Goal: Task Accomplishment & Management: Complete application form

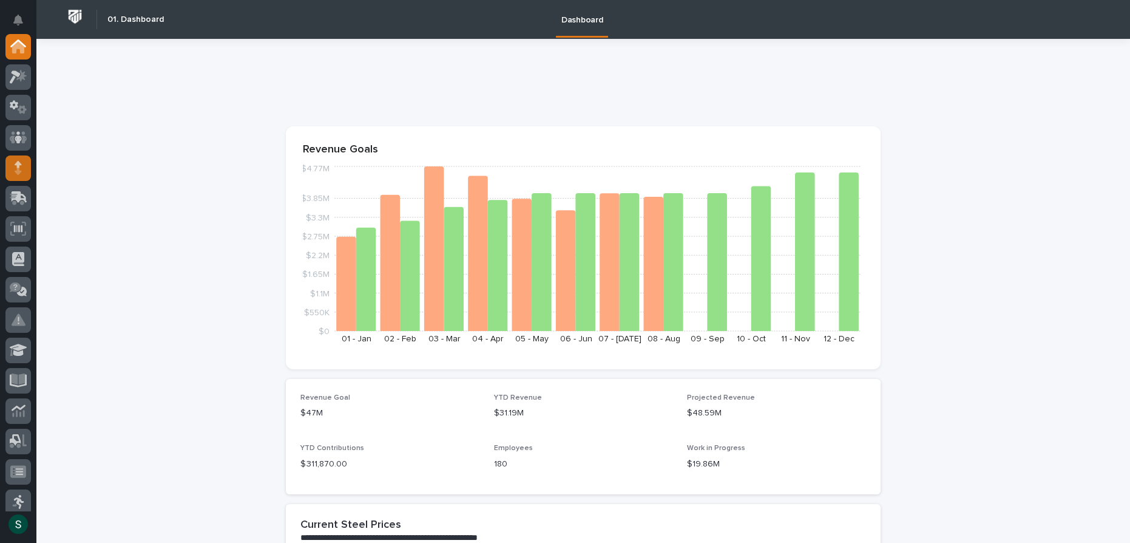
click at [24, 171] on div at bounding box center [17, 167] width 25 height 25
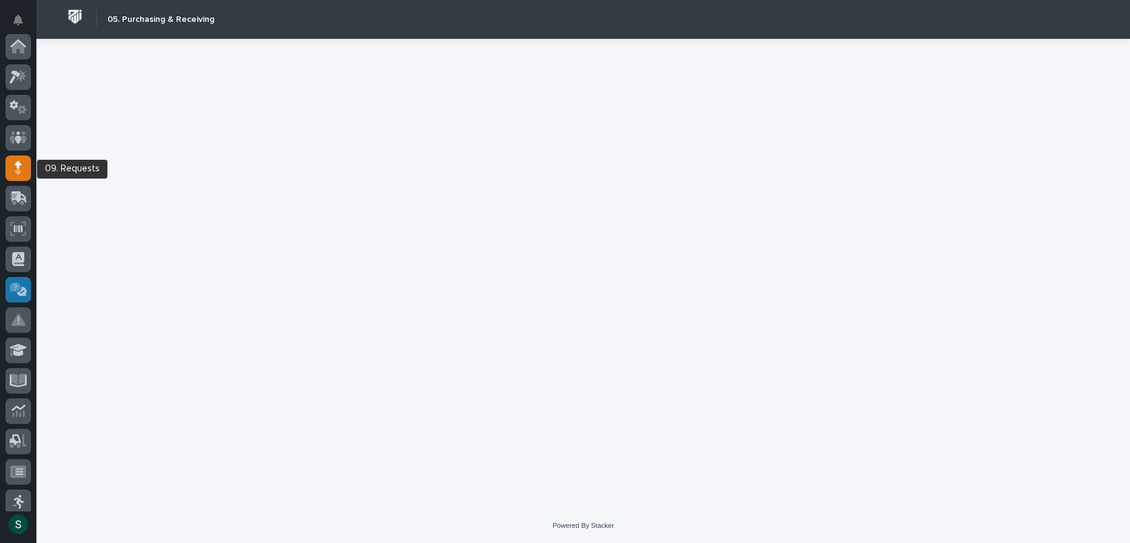
scroll to position [121, 0]
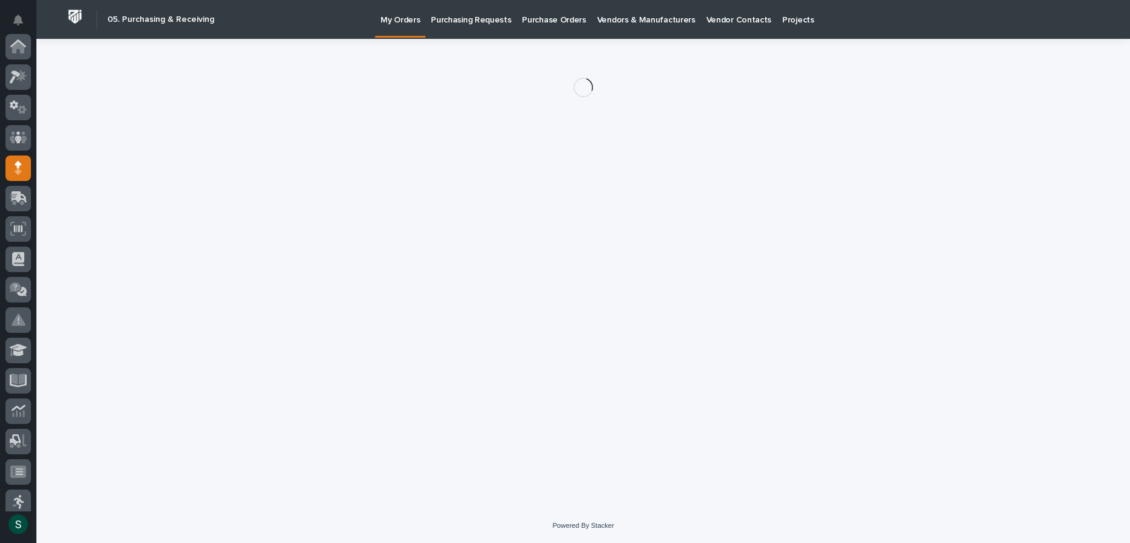
scroll to position [121, 0]
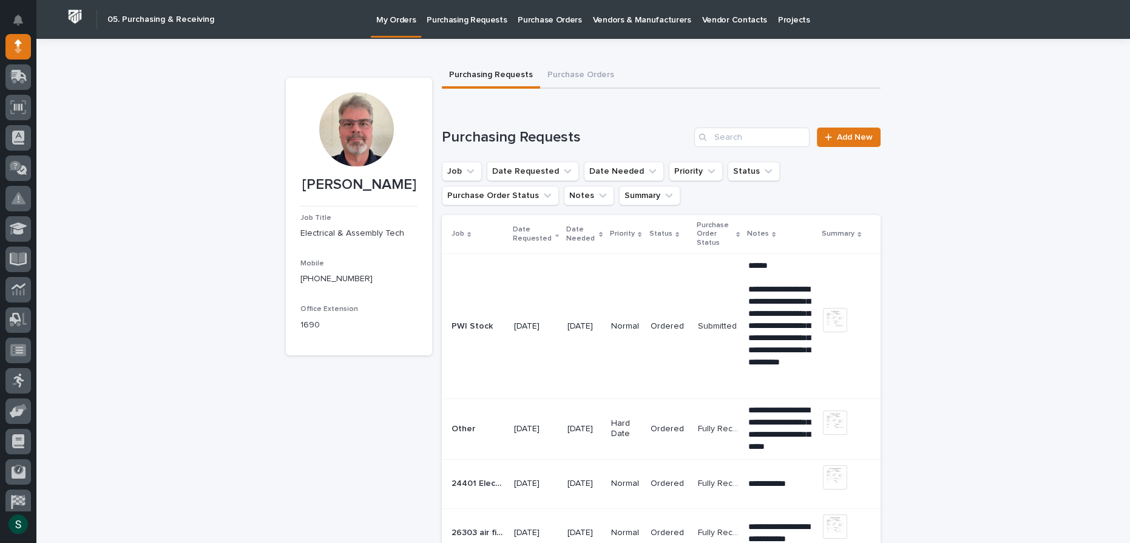
click at [479, 24] on p "Purchasing Requests" at bounding box center [467, 12] width 80 height 25
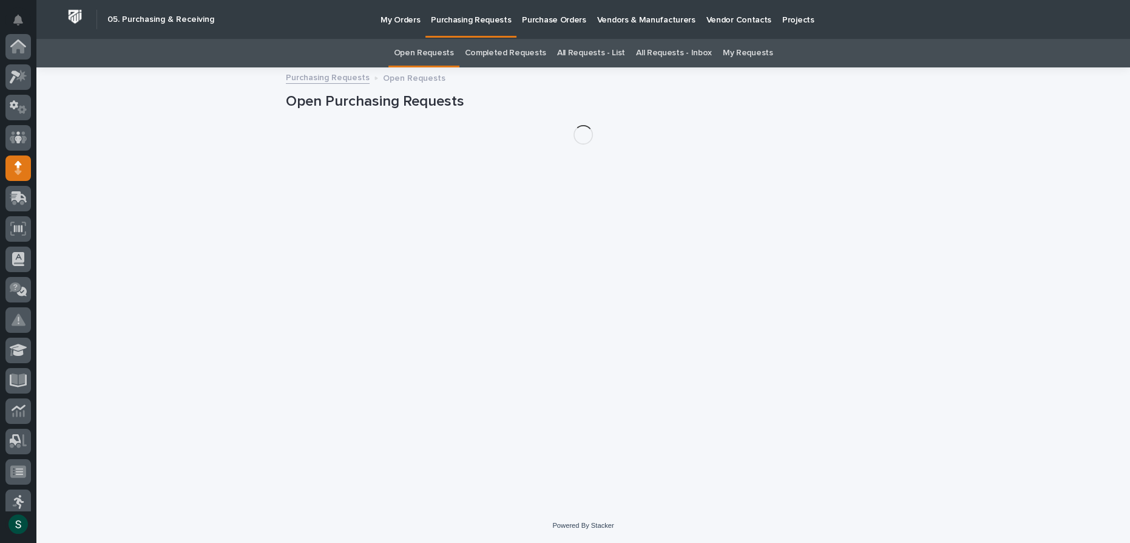
scroll to position [121, 0]
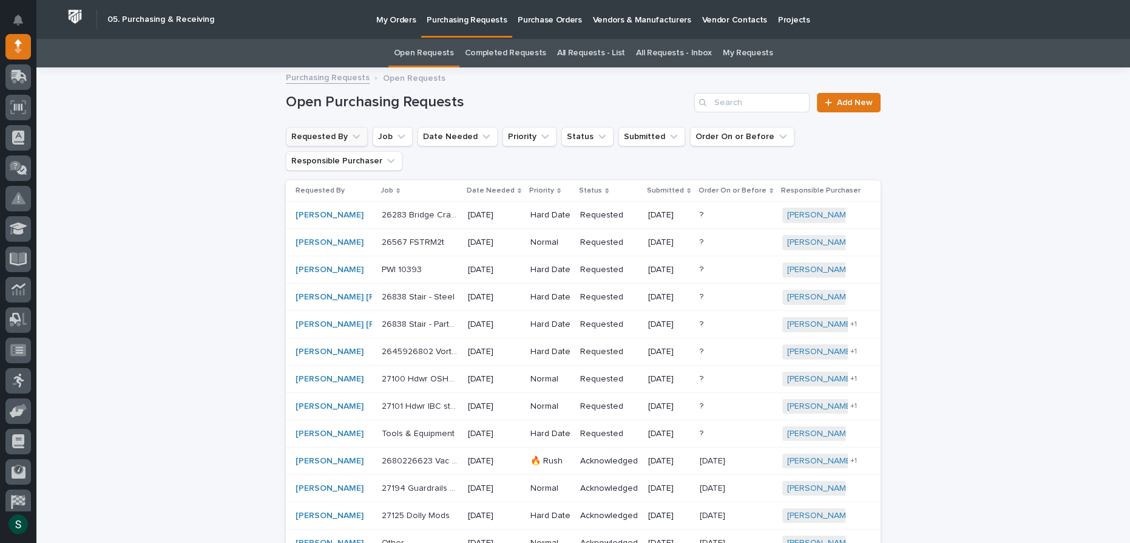
click at [350, 135] on icon "Requested By" at bounding box center [356, 136] width 12 height 12
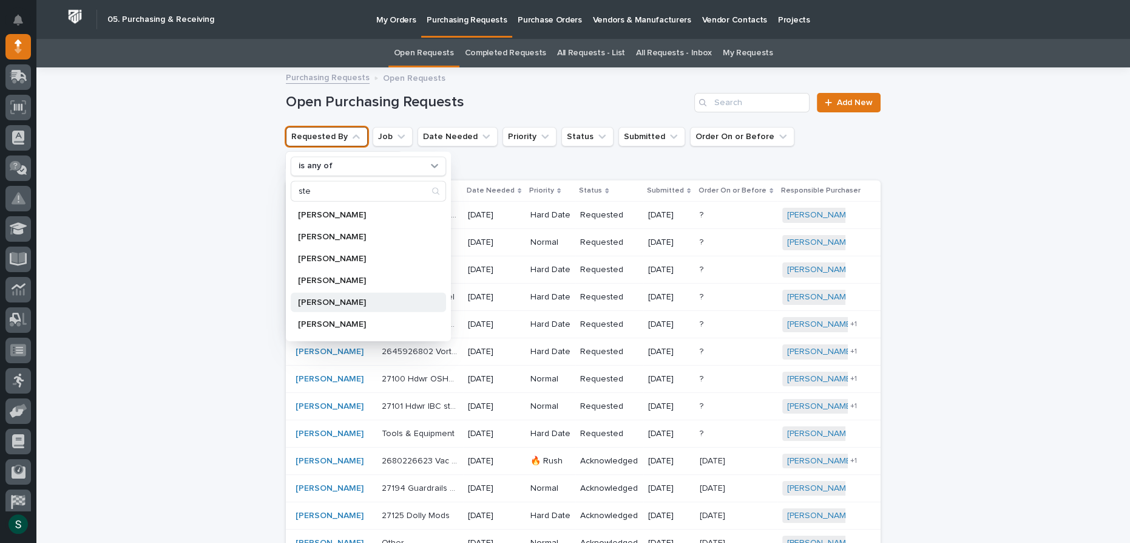
type input "ste"
click at [320, 300] on p "[PERSON_NAME]" at bounding box center [362, 302] width 129 height 8
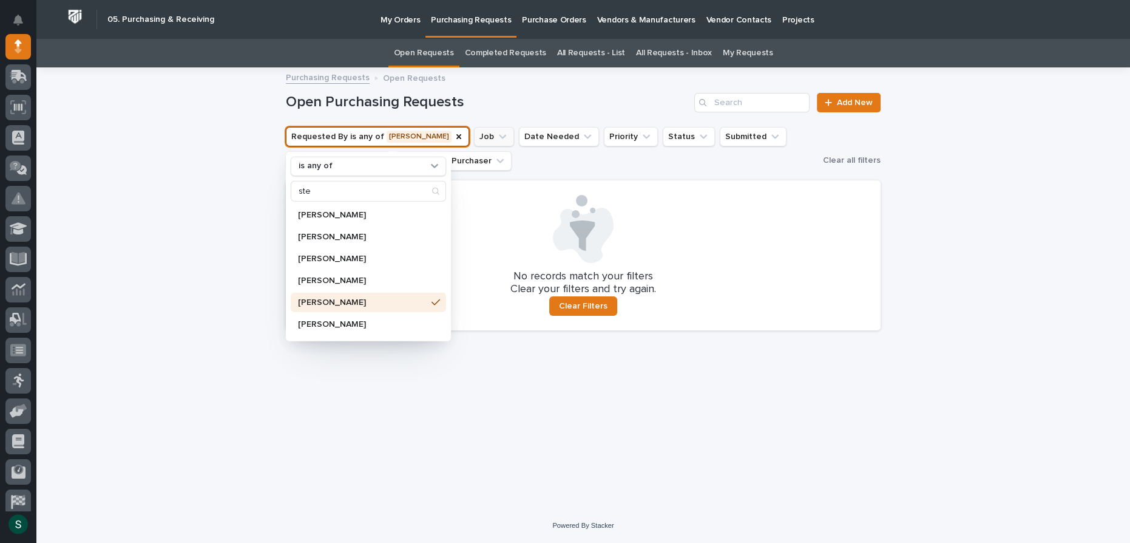
click at [496, 134] on icon "Job" at bounding box center [502, 136] width 12 height 12
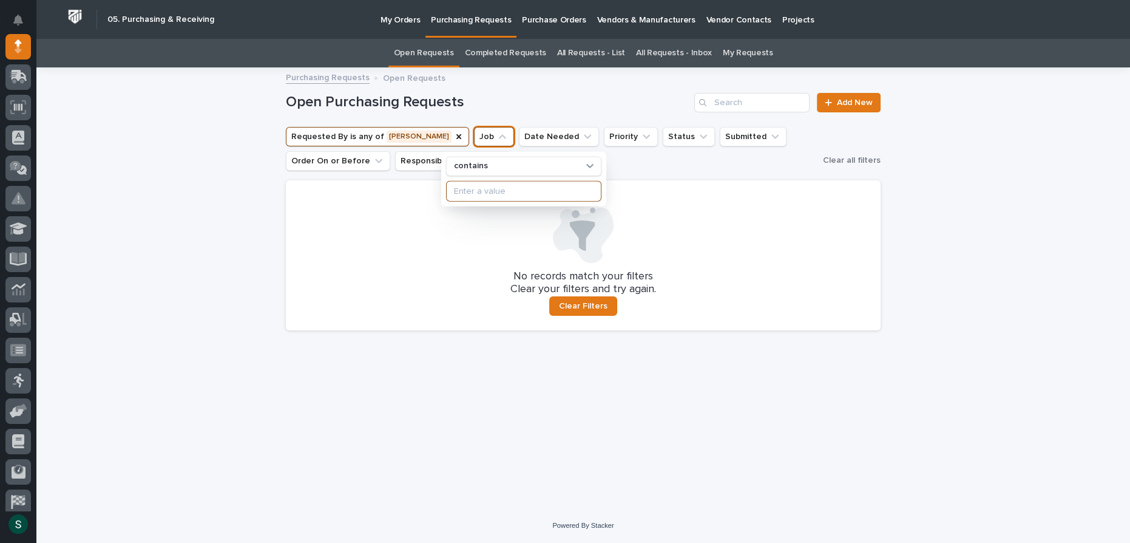
click at [484, 192] on input at bounding box center [524, 190] width 154 height 19
type input "stock - laser cutter repair and misc tool"
click at [405, 197] on div at bounding box center [583, 229] width 566 height 68
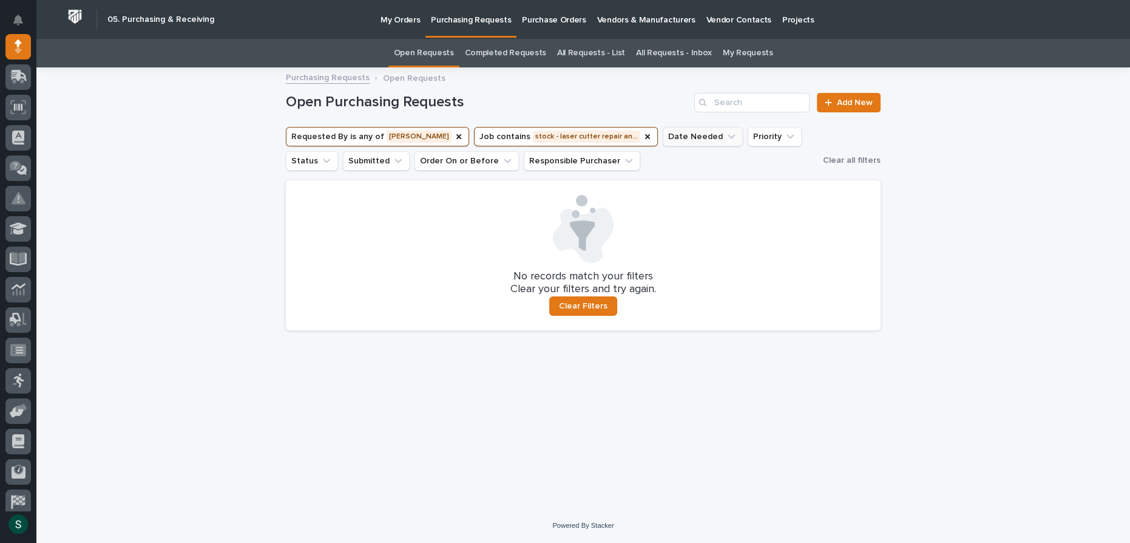
click at [725, 137] on icon "Date Needed" at bounding box center [731, 136] width 12 height 12
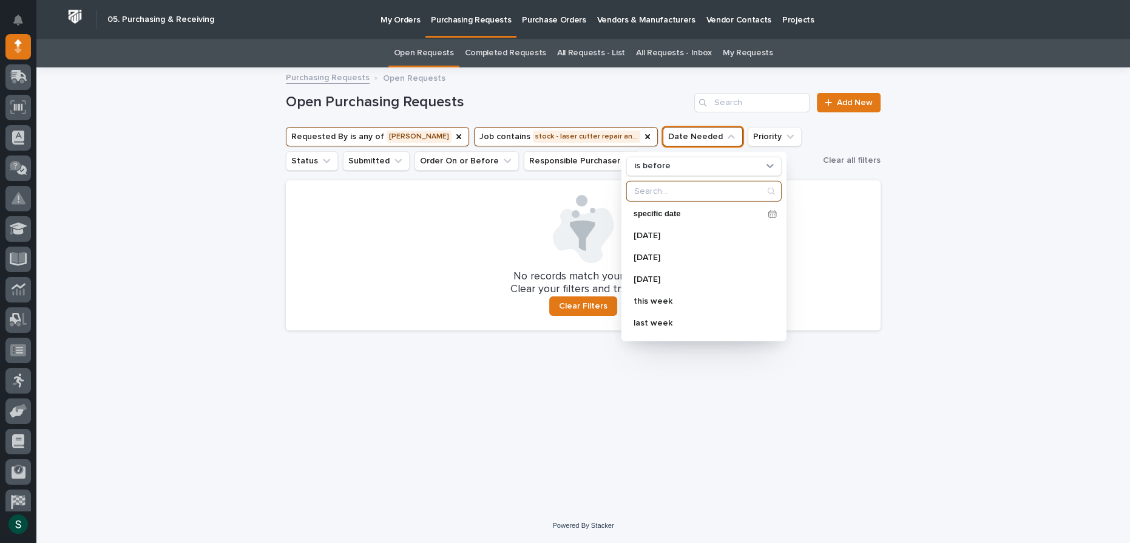
click at [660, 191] on input "Search" at bounding box center [704, 190] width 154 height 19
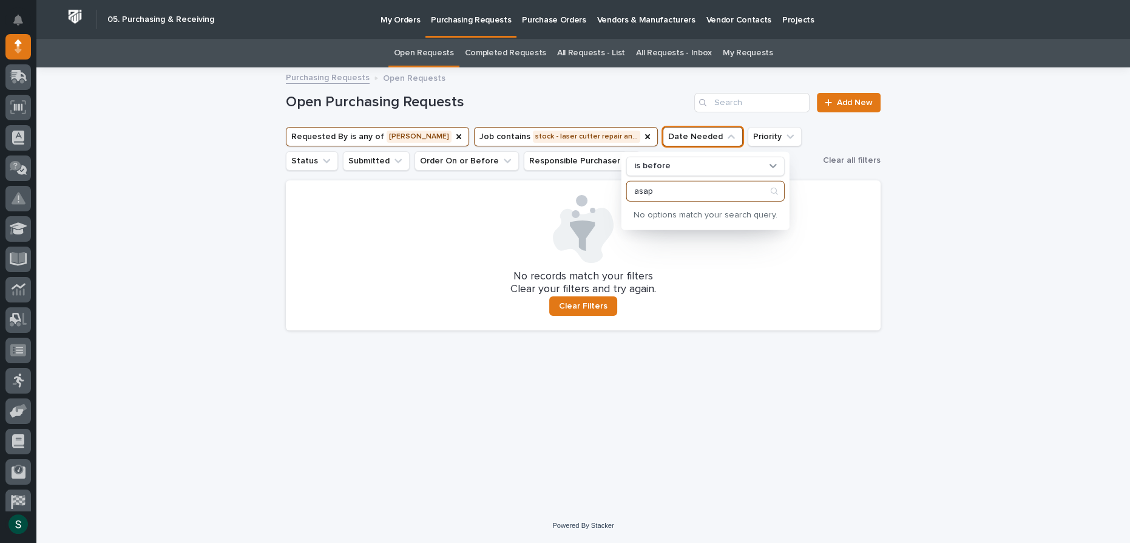
type input "asap"
click at [847, 213] on div at bounding box center [583, 229] width 566 height 68
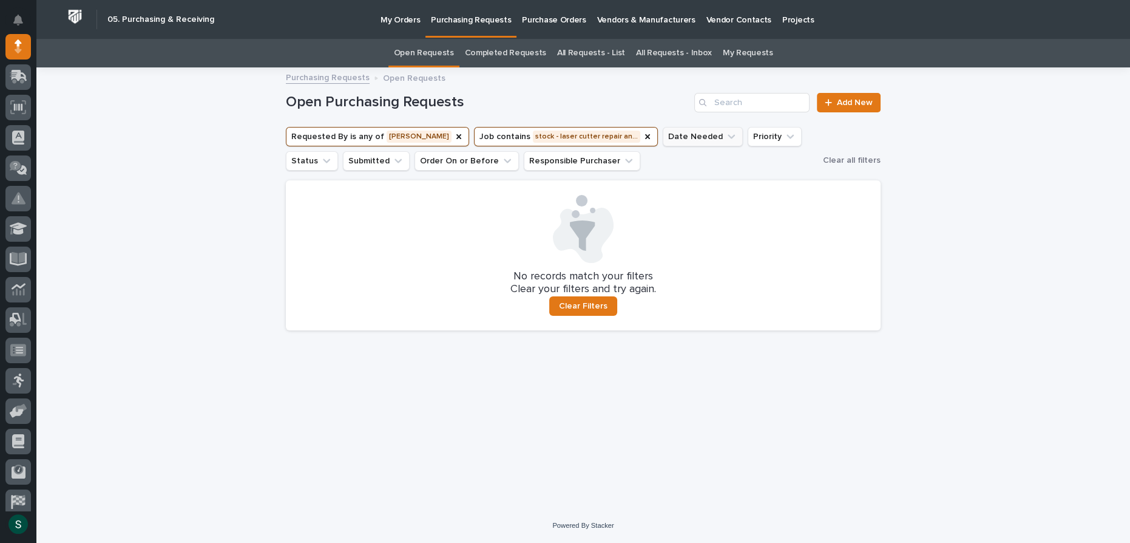
click at [694, 140] on button "Date Needed" at bounding box center [703, 136] width 80 height 19
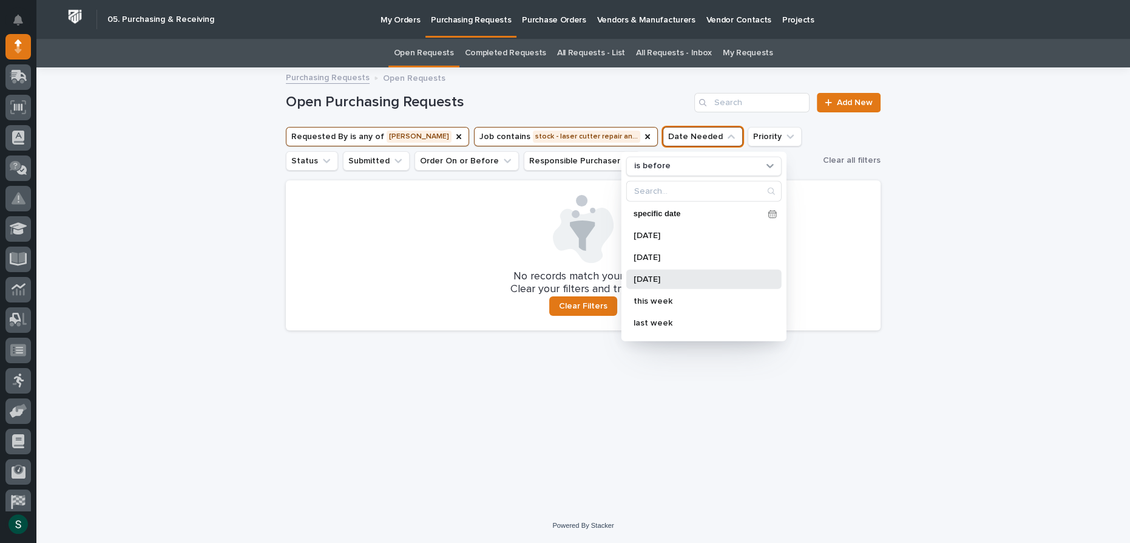
click at [662, 275] on p "[DATE]" at bounding box center [698, 279] width 129 height 8
click at [515, 198] on div at bounding box center [583, 229] width 566 height 68
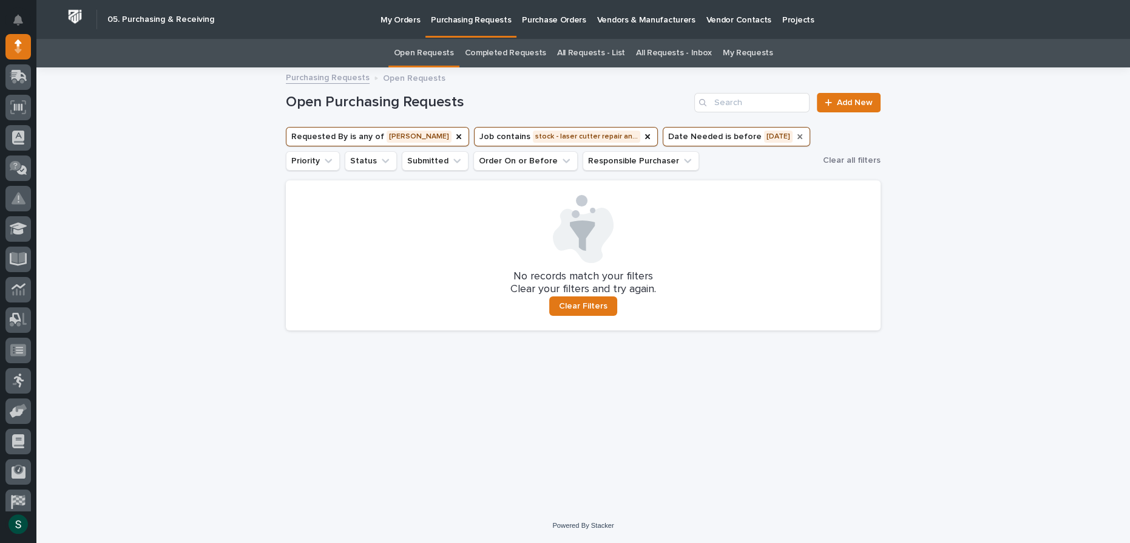
click at [797, 135] on icon "Date Needed" at bounding box center [799, 136] width 5 height 5
click at [725, 138] on icon "Date Needed" at bounding box center [731, 136] width 12 height 12
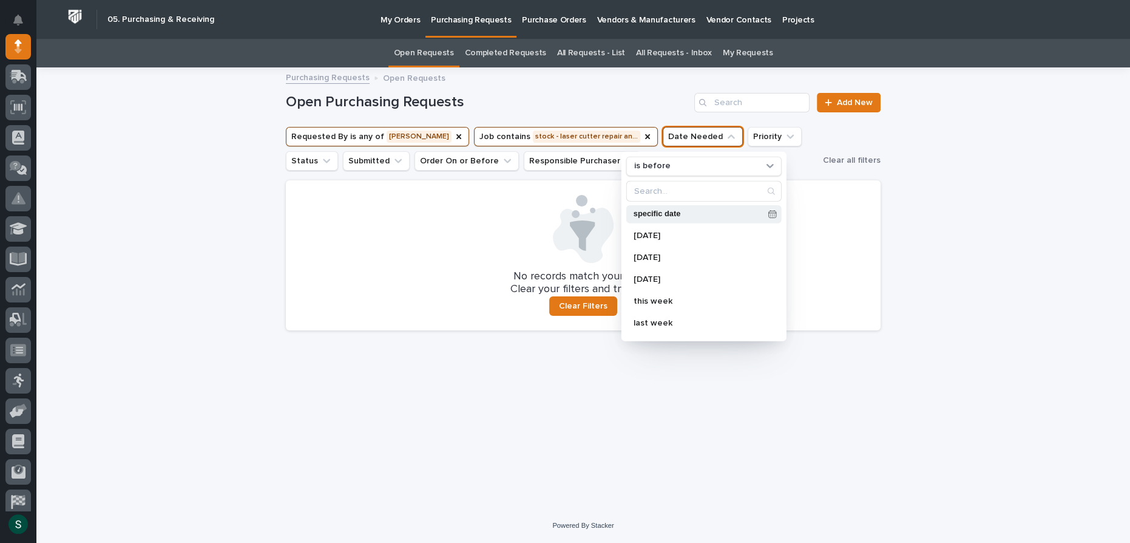
click at [769, 212] on icon at bounding box center [772, 214] width 7 height 7
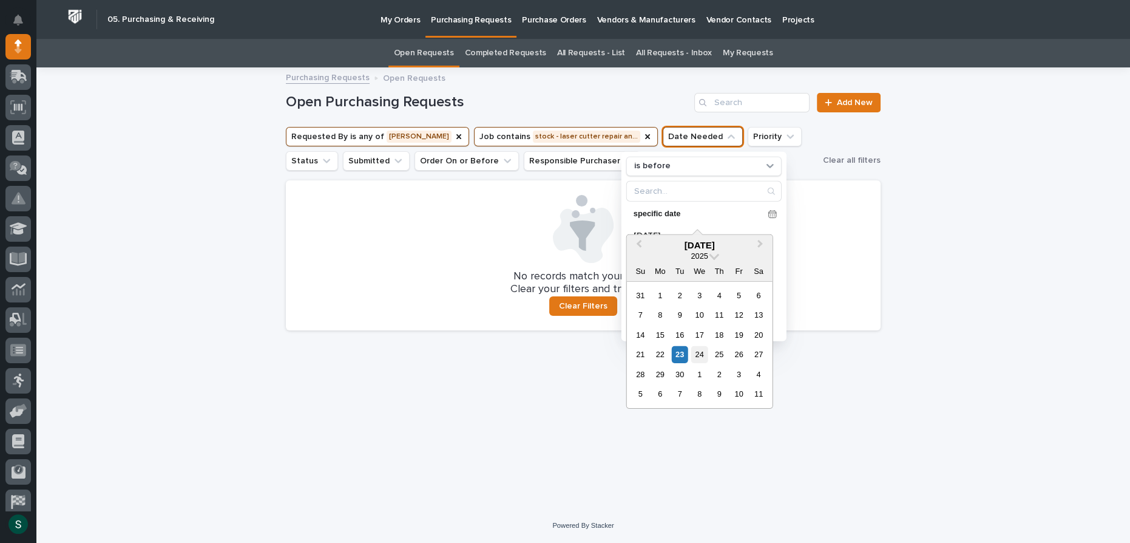
click at [702, 351] on div "24" at bounding box center [699, 354] width 16 height 16
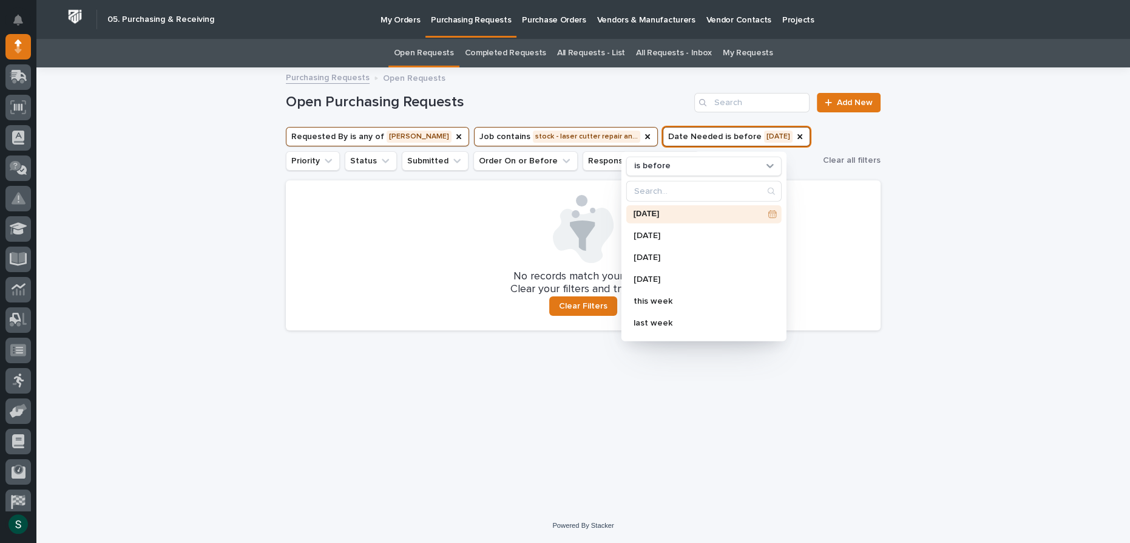
click at [669, 214] on p "[DATE]" at bounding box center [699, 214] width 130 height 8
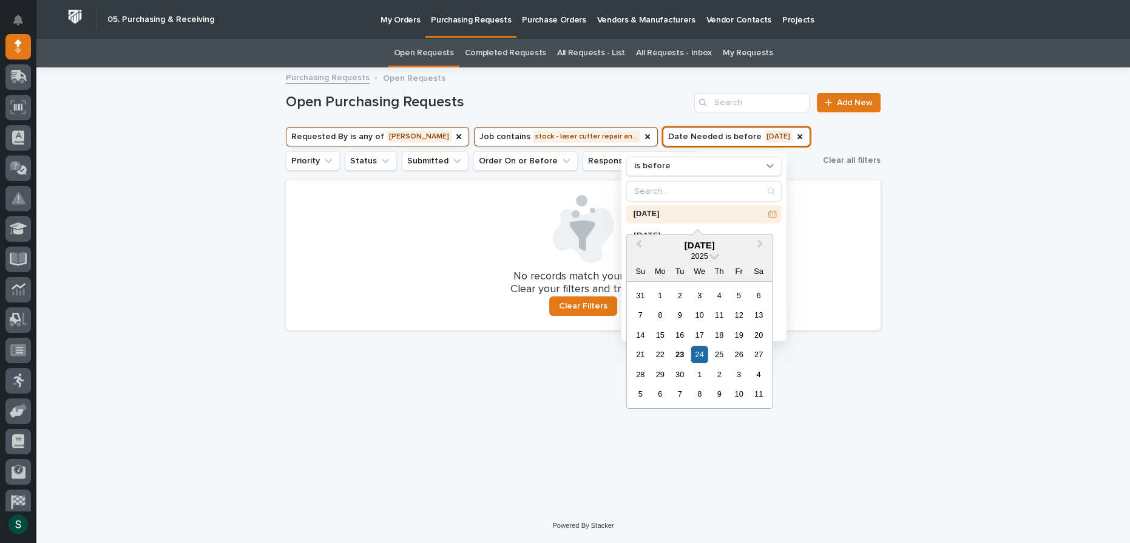
click at [670, 214] on p "[DATE]" at bounding box center [699, 214] width 130 height 8
click at [670, 212] on p "[DATE]" at bounding box center [699, 214] width 130 height 8
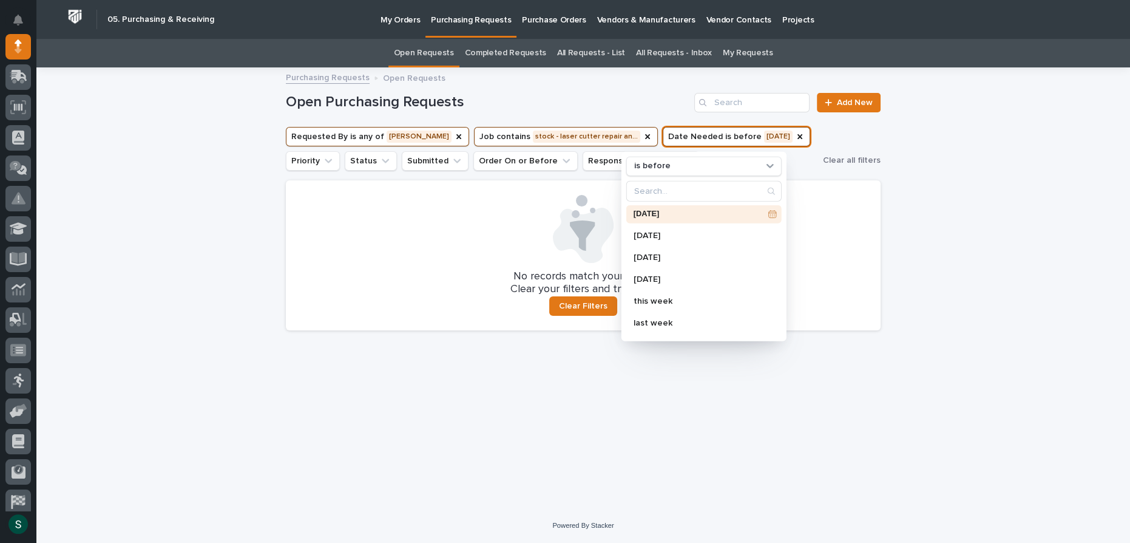
click at [518, 210] on div at bounding box center [583, 229] width 566 height 68
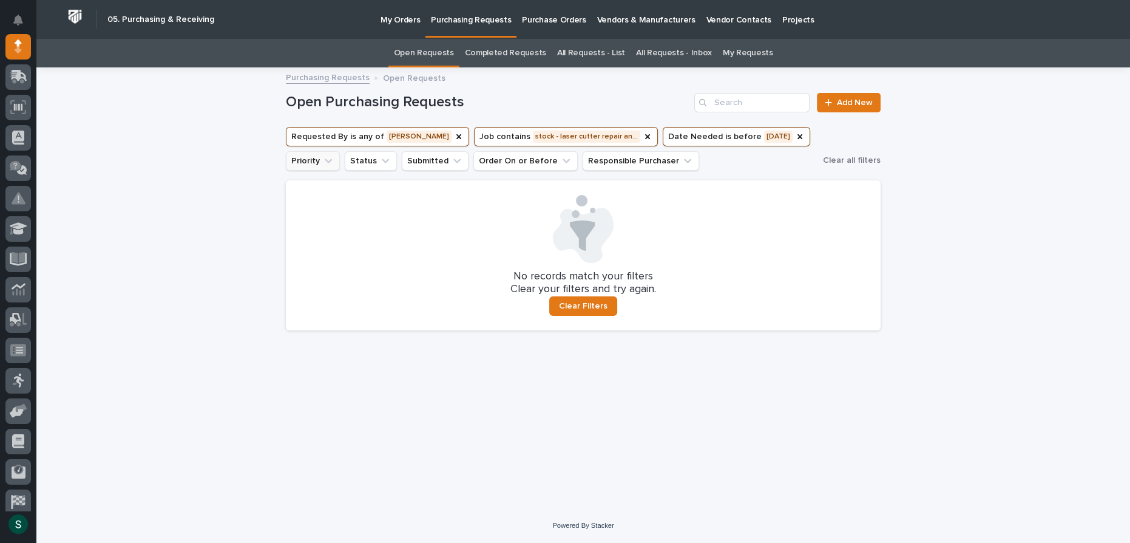
click at [325, 160] on icon "Priority" at bounding box center [328, 160] width 7 height 4
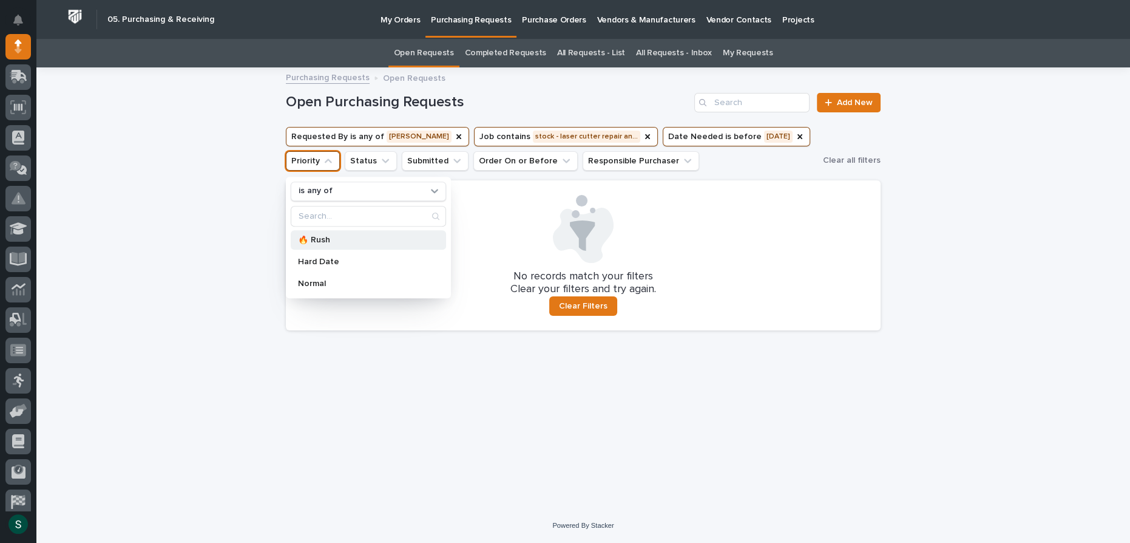
click at [335, 239] on p "🔥 Rush" at bounding box center [362, 239] width 129 height 8
click at [448, 166] on icon "Status" at bounding box center [454, 161] width 12 height 12
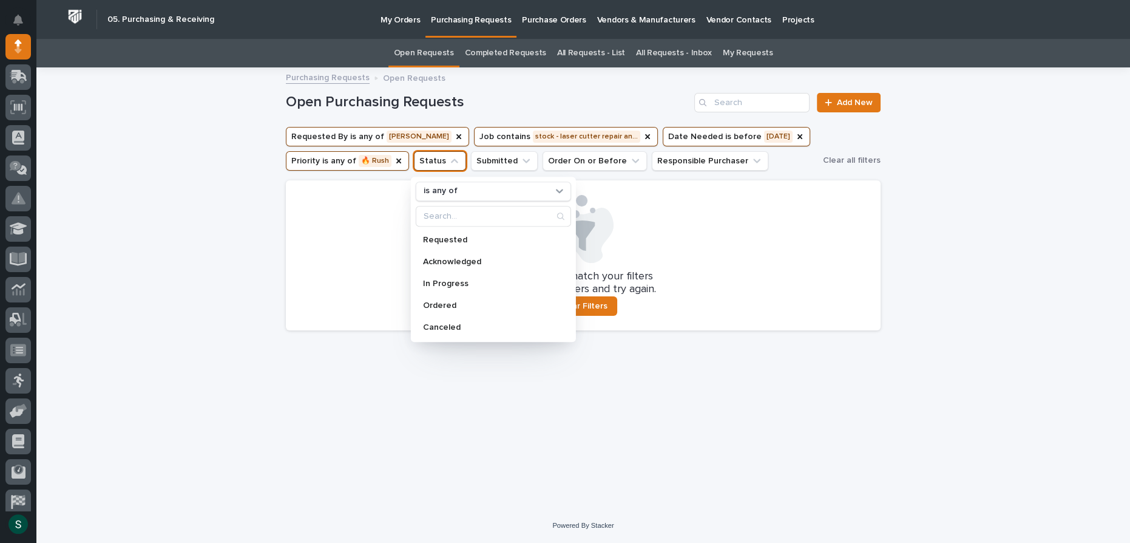
click at [626, 178] on div "Open Purchasing Requests Add New Requested By is any of [PERSON_NAME] Job conta…" at bounding box center [583, 204] width 595 height 271
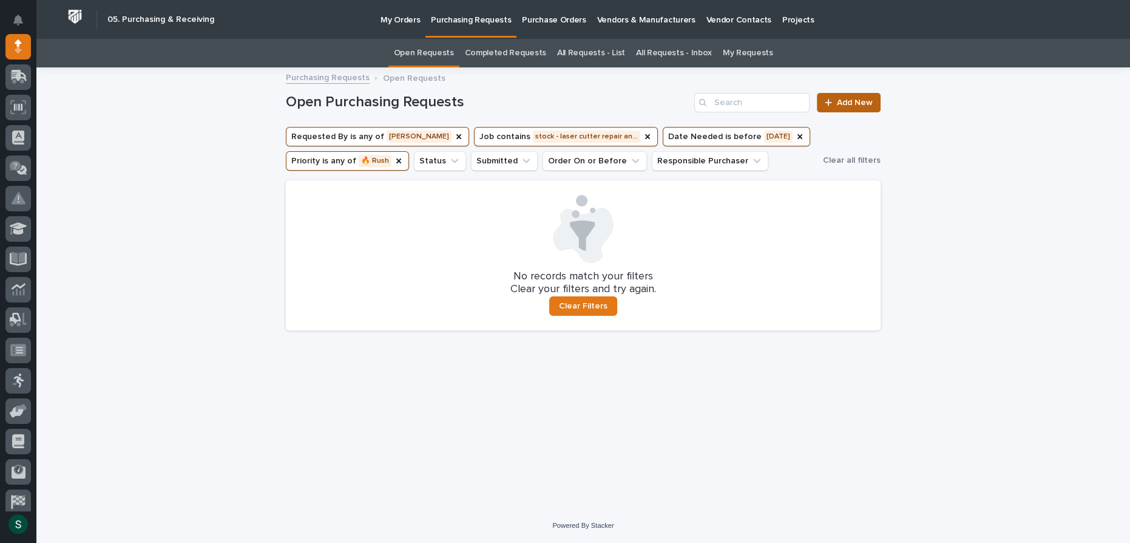
click at [840, 103] on span "Add New" at bounding box center [855, 102] width 36 height 8
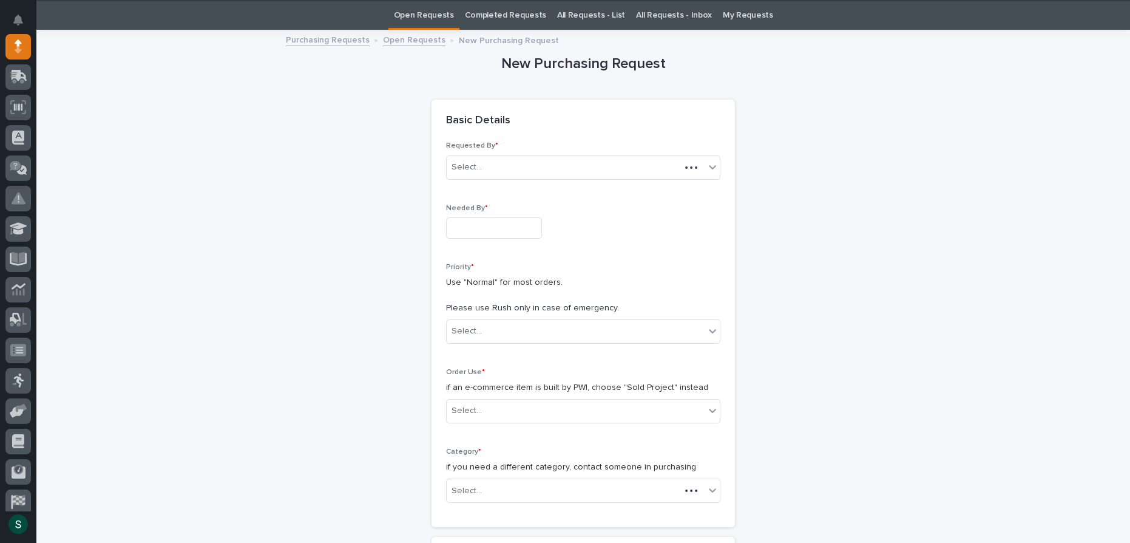
scroll to position [39, 0]
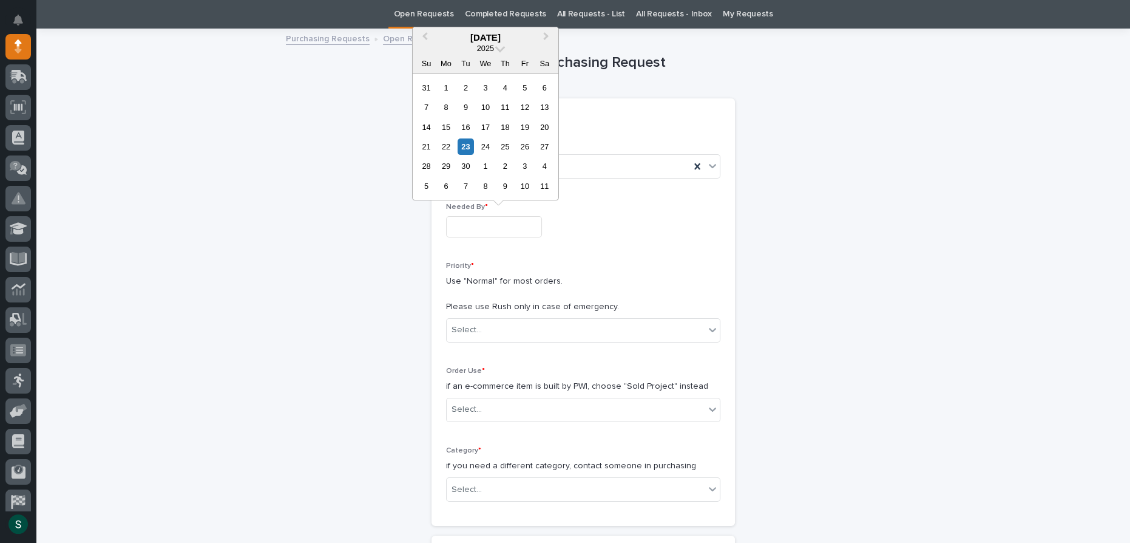
click at [475, 226] on input "text" at bounding box center [494, 226] width 96 height 21
click at [482, 143] on div "24" at bounding box center [485, 146] width 16 height 16
type input "**********"
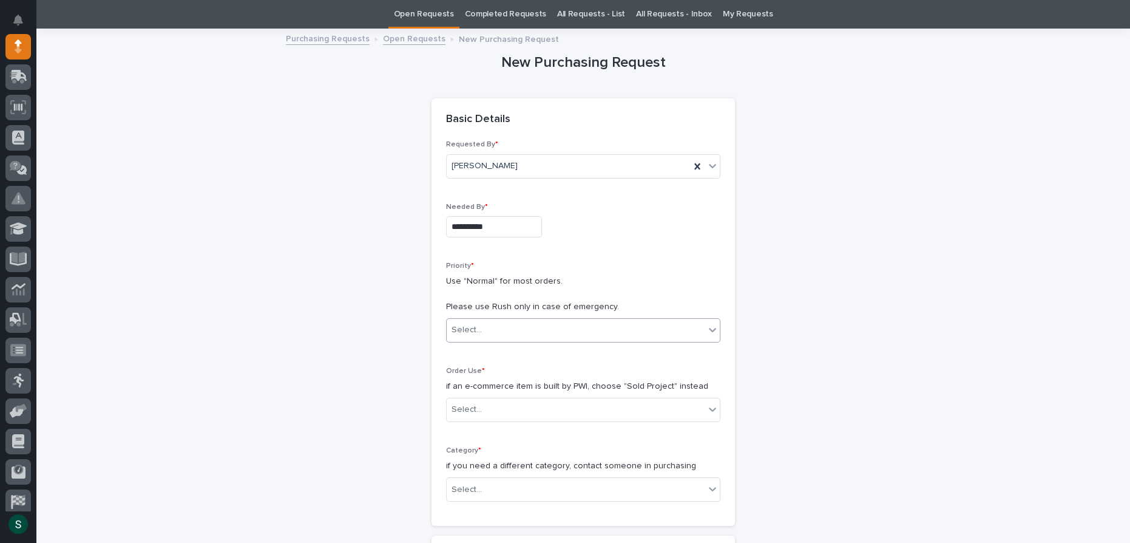
click at [511, 327] on div "Select..." at bounding box center [576, 330] width 258 height 20
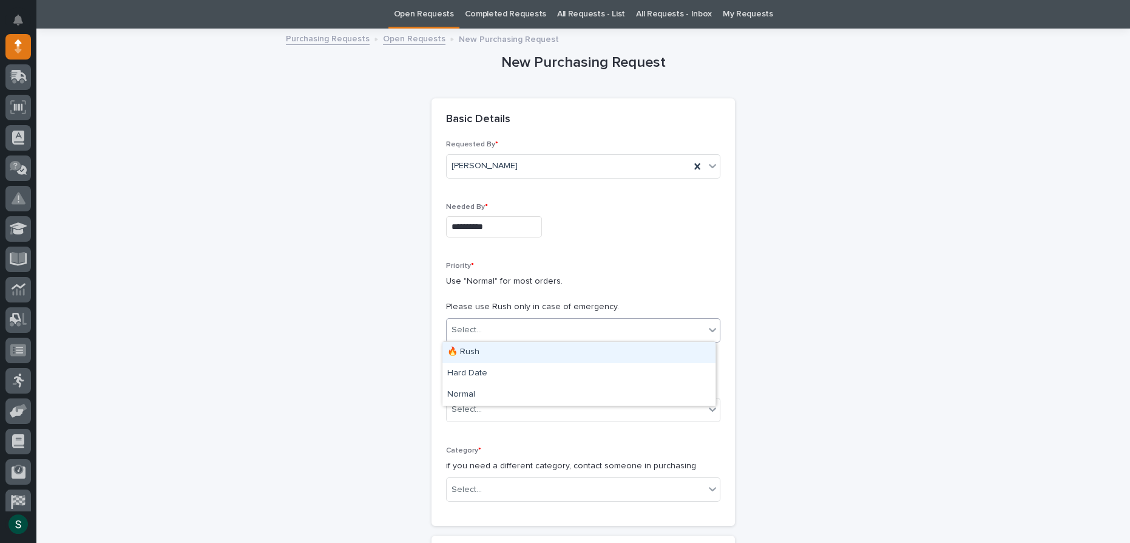
click at [505, 351] on div "🔥 Rush" at bounding box center [578, 352] width 273 height 21
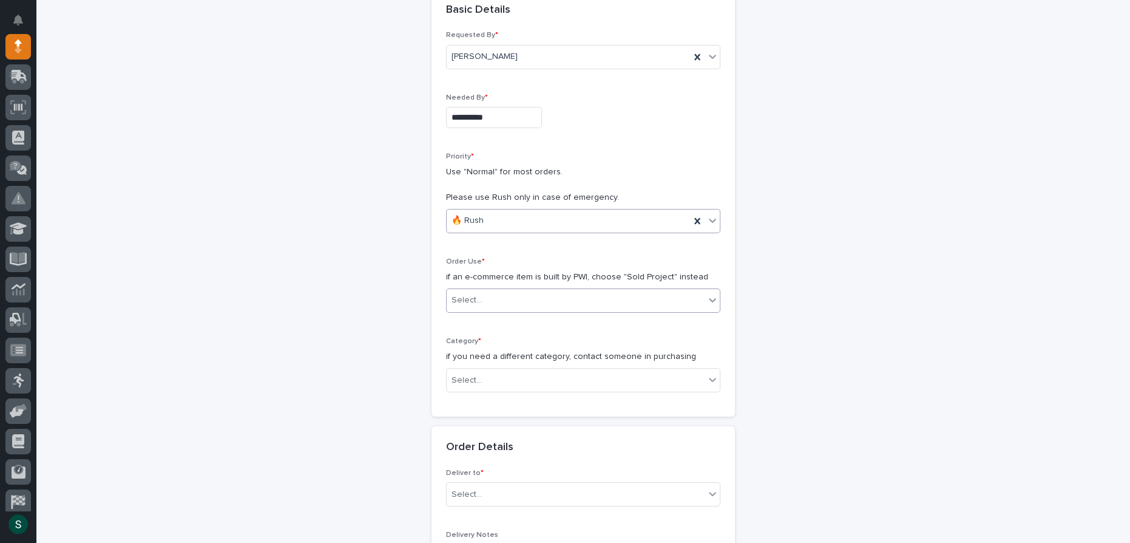
scroll to position [149, 0]
click at [709, 297] on icon at bounding box center [712, 299] width 12 height 12
click at [535, 407] on div "Tools & Equipment" at bounding box center [578, 406] width 273 height 21
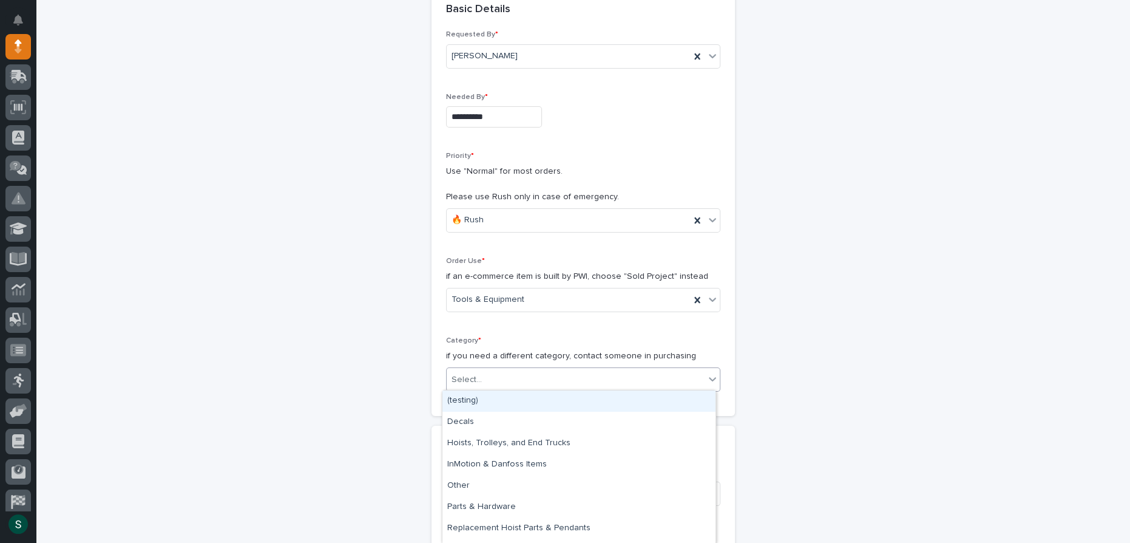
click at [560, 375] on div "Select..." at bounding box center [576, 380] width 258 height 20
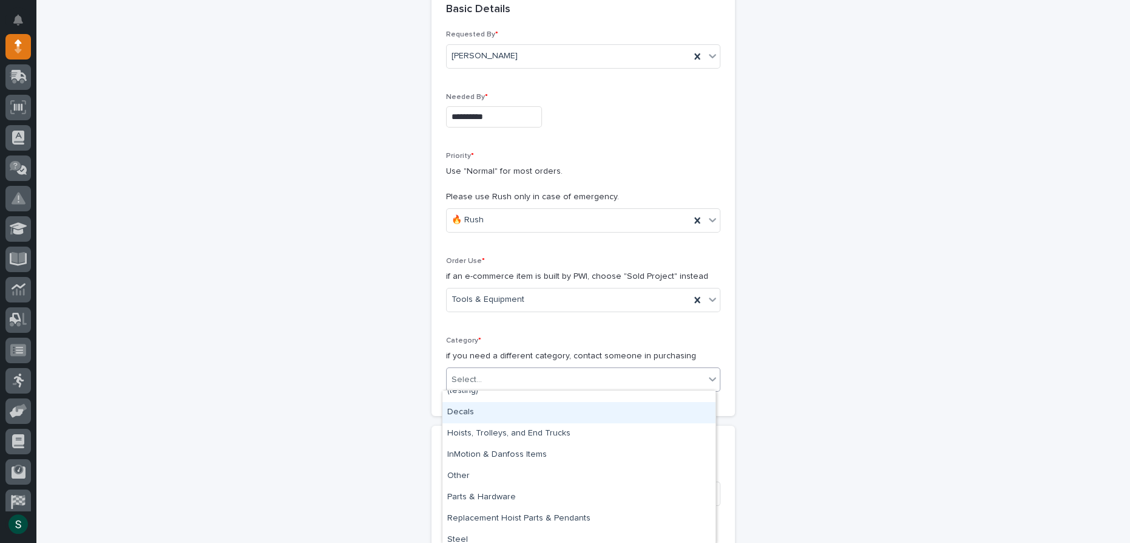
scroll to position [38, 0]
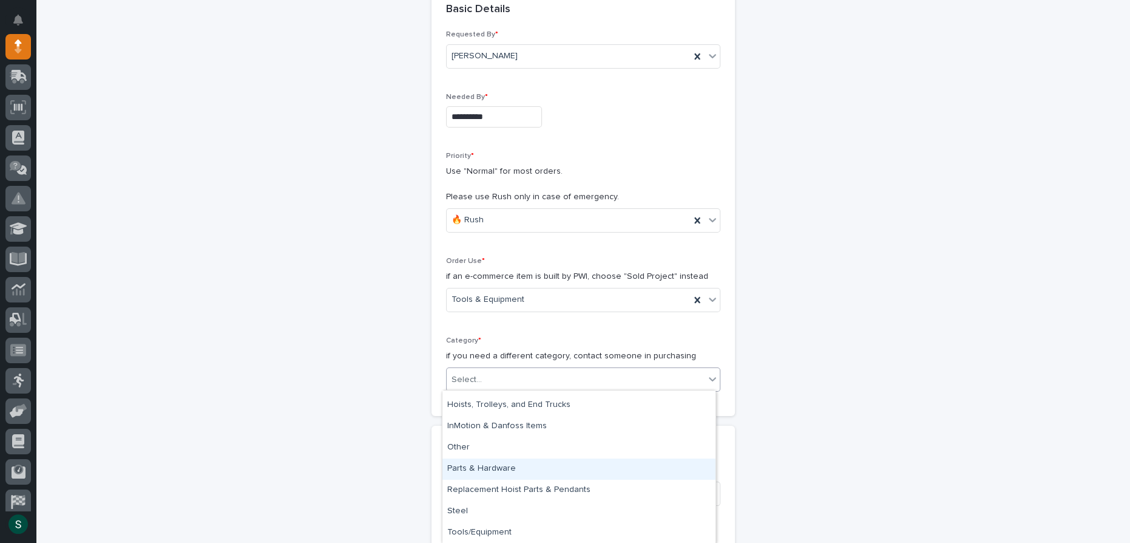
click at [527, 472] on div "Parts & Hardware" at bounding box center [578, 468] width 273 height 21
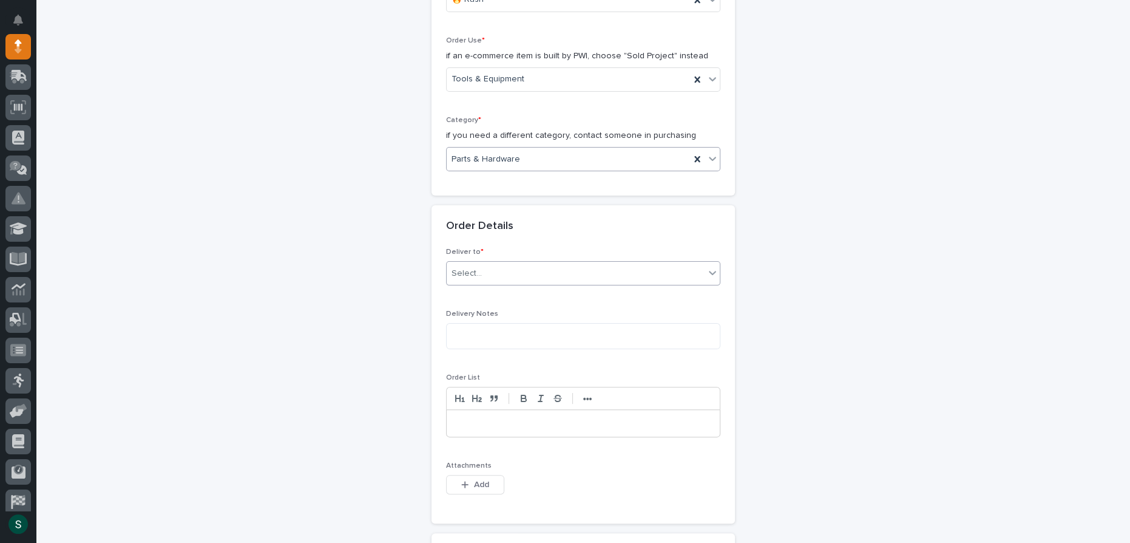
scroll to position [369, 0]
click at [569, 268] on div "Select..." at bounding box center [576, 273] width 258 height 20
click at [461, 296] on div "PWI" at bounding box center [578, 293] width 273 height 21
click at [492, 342] on textarea at bounding box center [583, 335] width 274 height 25
type textarea "**********"
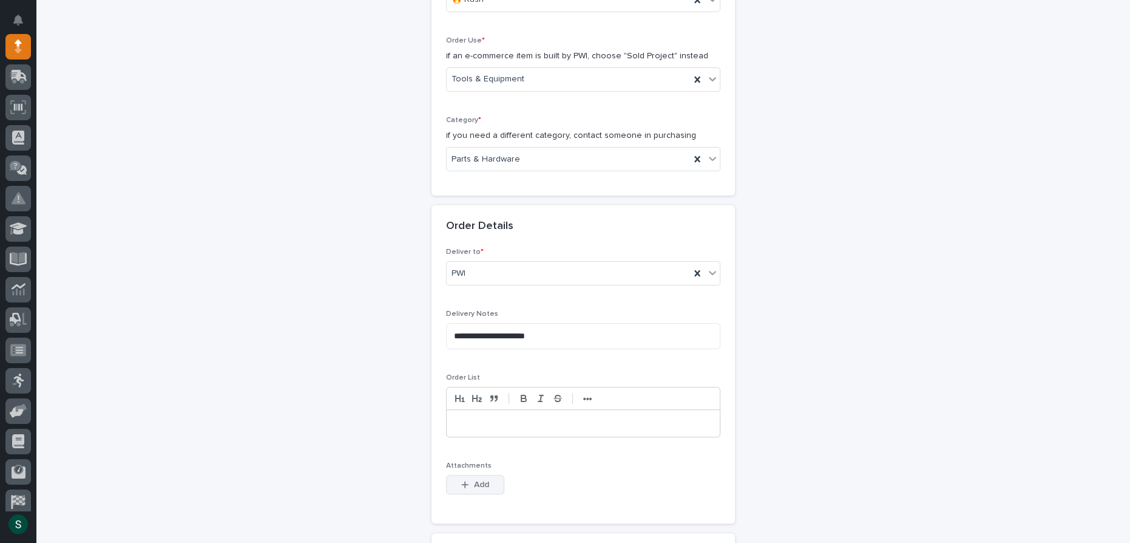
click at [468, 478] on button "Add" at bounding box center [475, 484] width 58 height 19
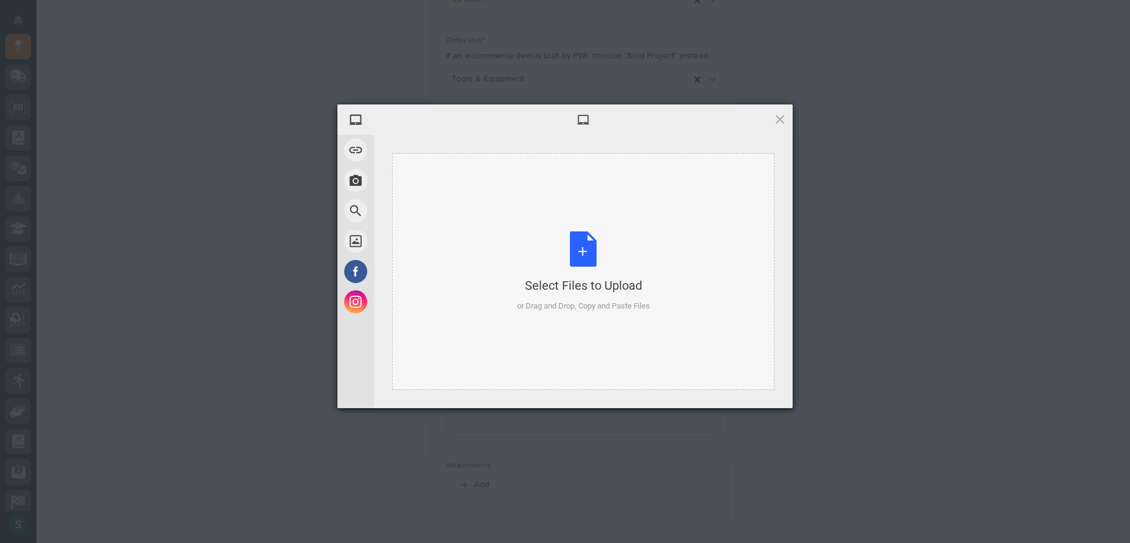
click at [579, 252] on div "Select Files to Upload or Drag and Drop, Copy and Paste Files" at bounding box center [583, 271] width 133 height 81
click at [269, 263] on div "My Device Link (URL) Take Photo Web Search Unsplash Facebook Instagram Select F…" at bounding box center [565, 271] width 1130 height 543
click at [686, 297] on div "Select Files to Upload or Drag and Drop, Copy and Paste Files" at bounding box center [583, 271] width 382 height 237
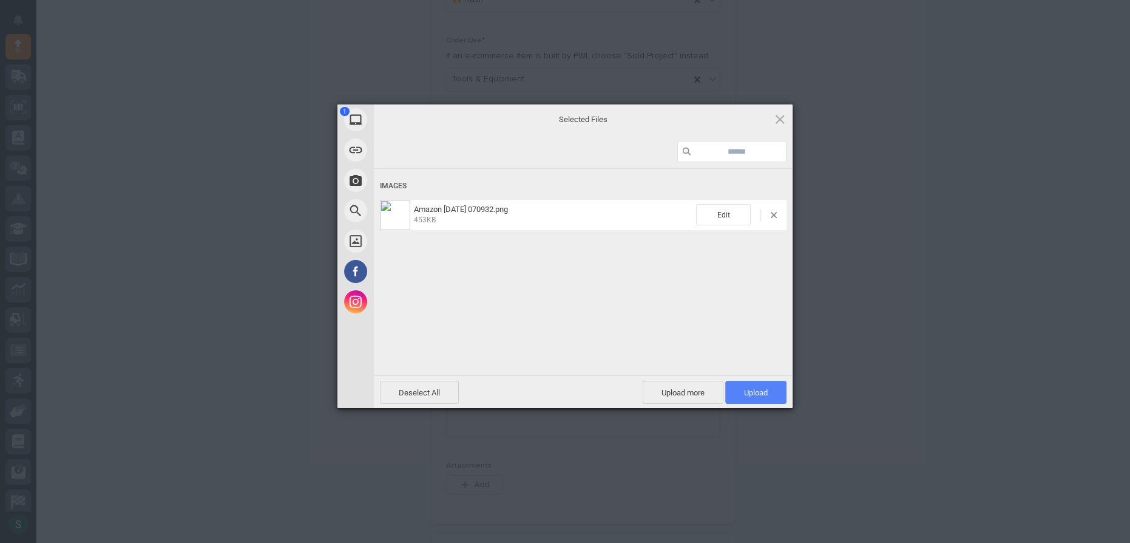
click at [749, 391] on span "Upload 1" at bounding box center [756, 392] width 24 height 9
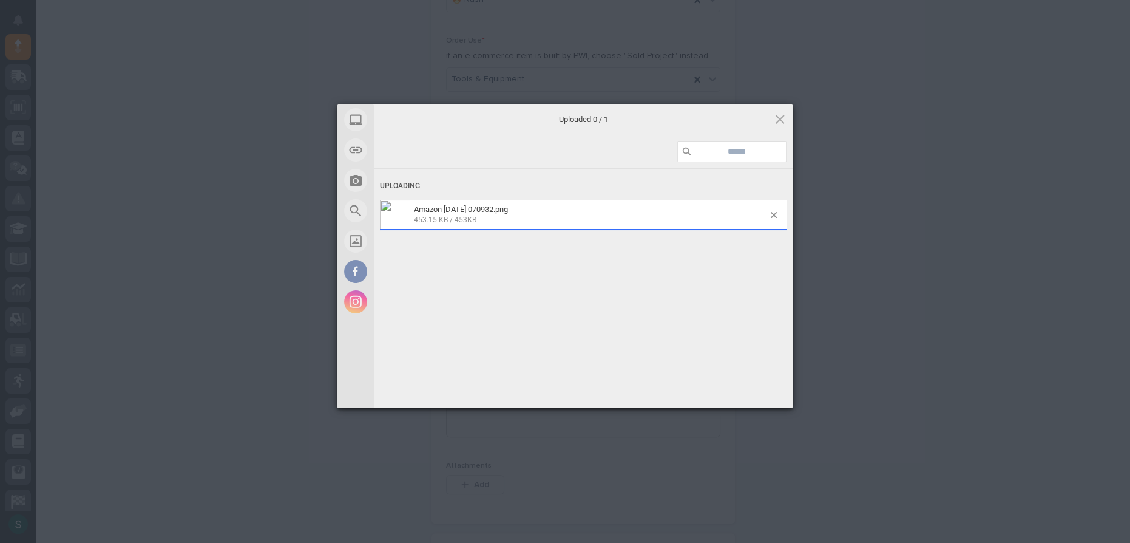
scroll to position [391, 0]
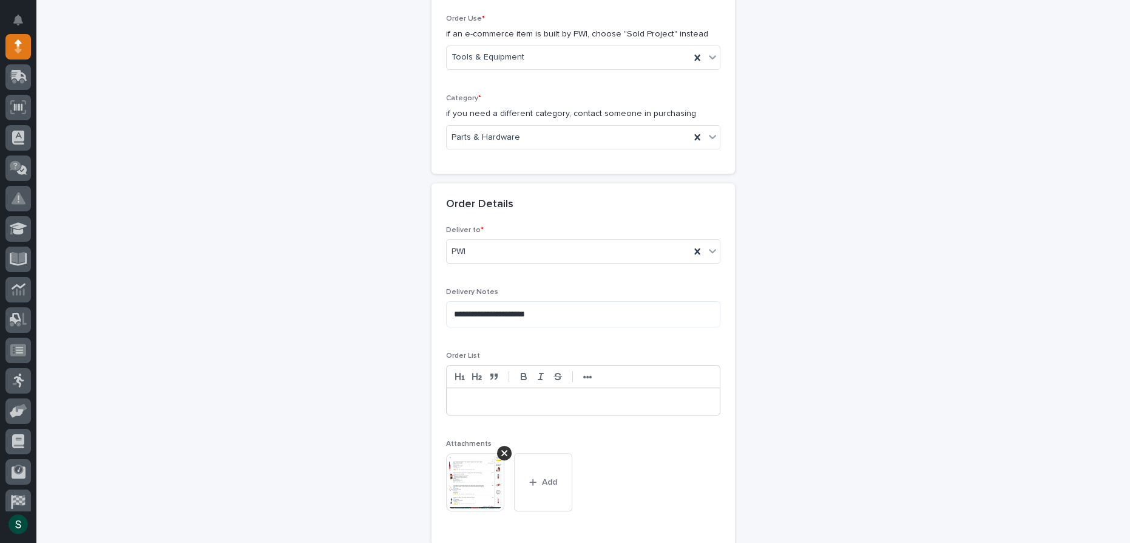
click at [553, 396] on p at bounding box center [583, 401] width 255 height 12
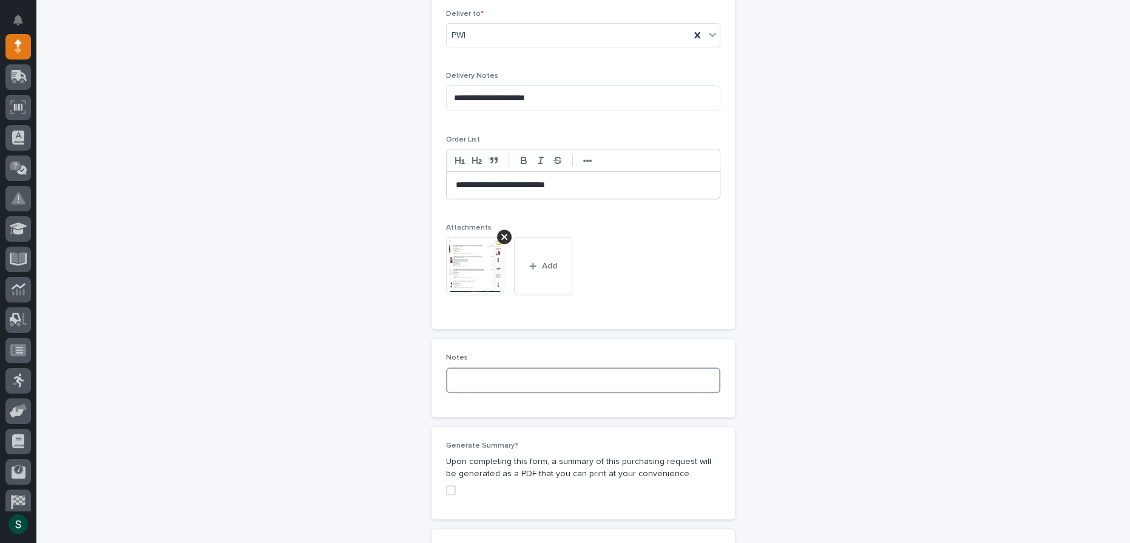
click at [533, 387] on textarea at bounding box center [583, 379] width 274 height 25
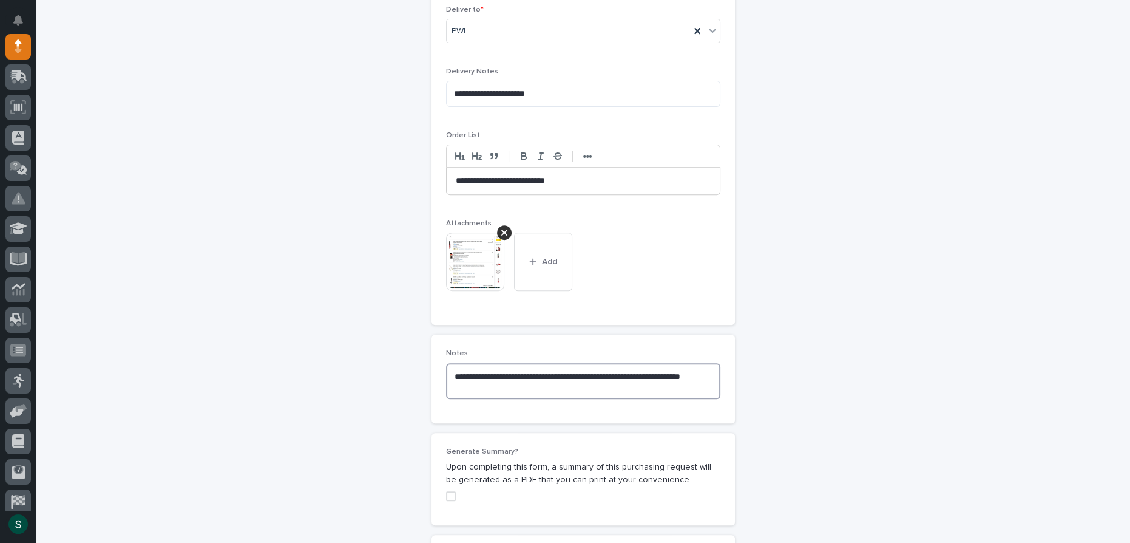
click at [510, 374] on textarea "**********" at bounding box center [583, 381] width 274 height 36
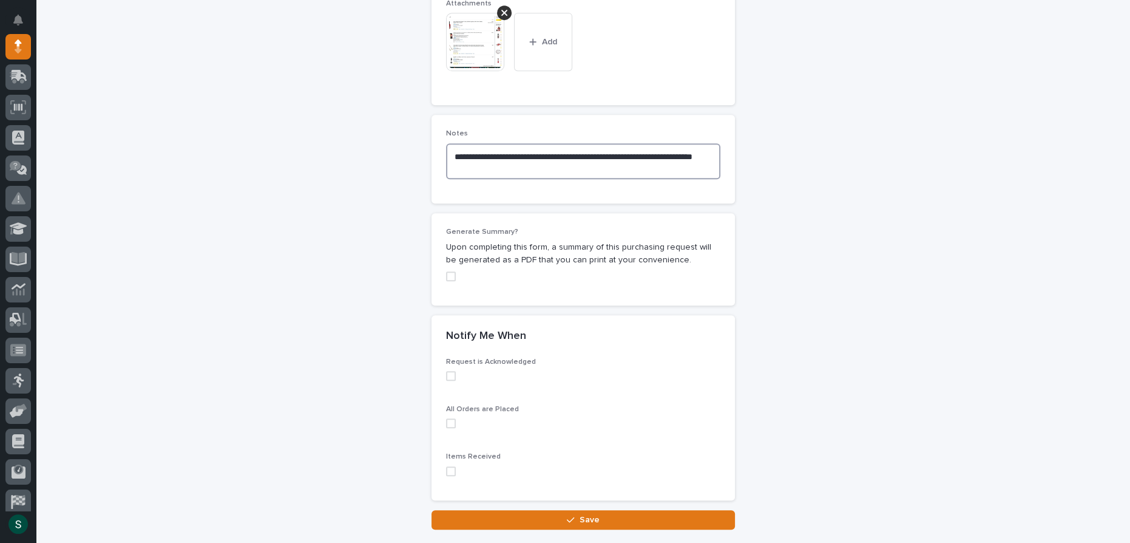
scroll to position [831, 0]
click at [446, 373] on span at bounding box center [451, 375] width 10 height 10
type textarea "**********"
click at [447, 419] on span at bounding box center [451, 423] width 10 height 10
click at [447, 465] on span at bounding box center [451, 470] width 10 height 10
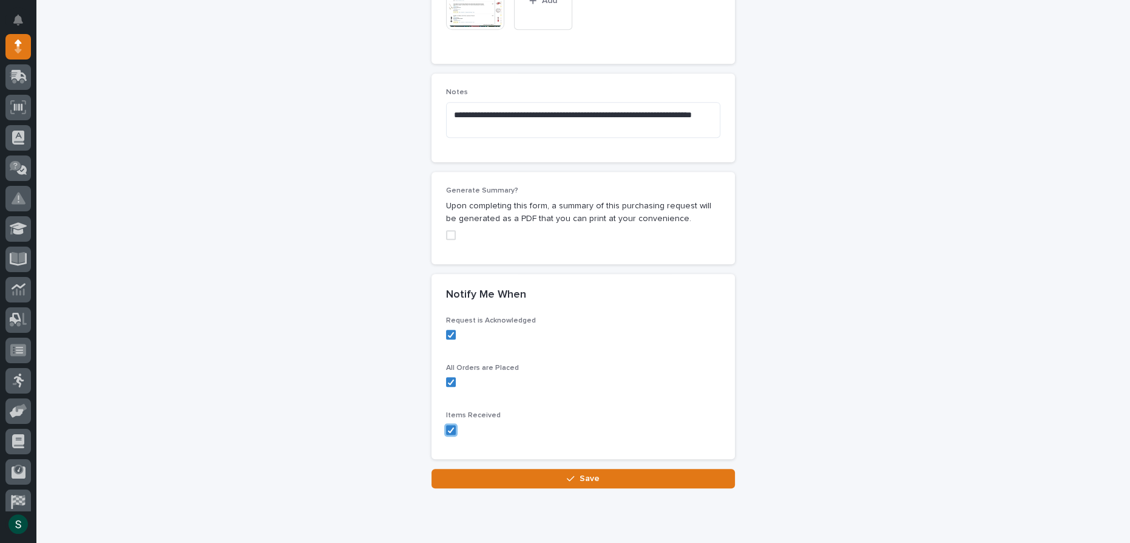
scroll to position [910, 0]
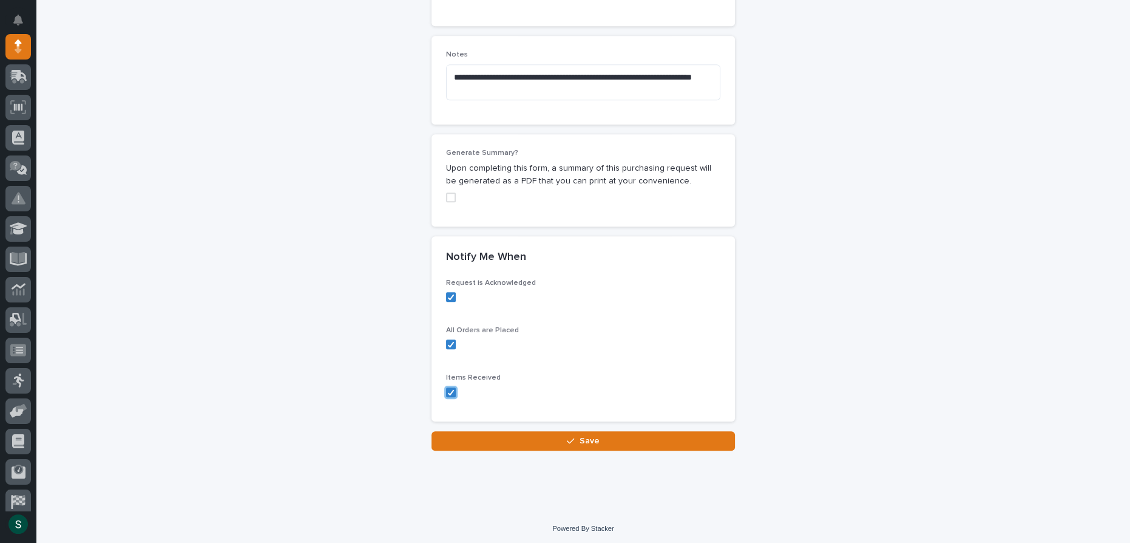
click at [446, 197] on span at bounding box center [451, 197] width 10 height 10
click at [583, 431] on button "Save" at bounding box center [583, 440] width 303 height 19
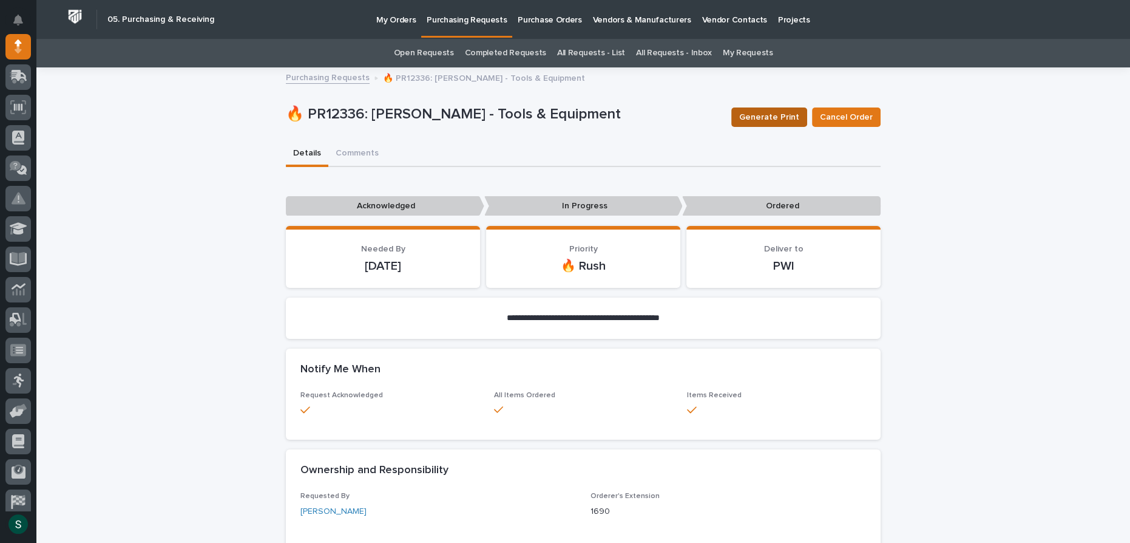
click at [765, 118] on span "Generate Print" at bounding box center [769, 117] width 60 height 15
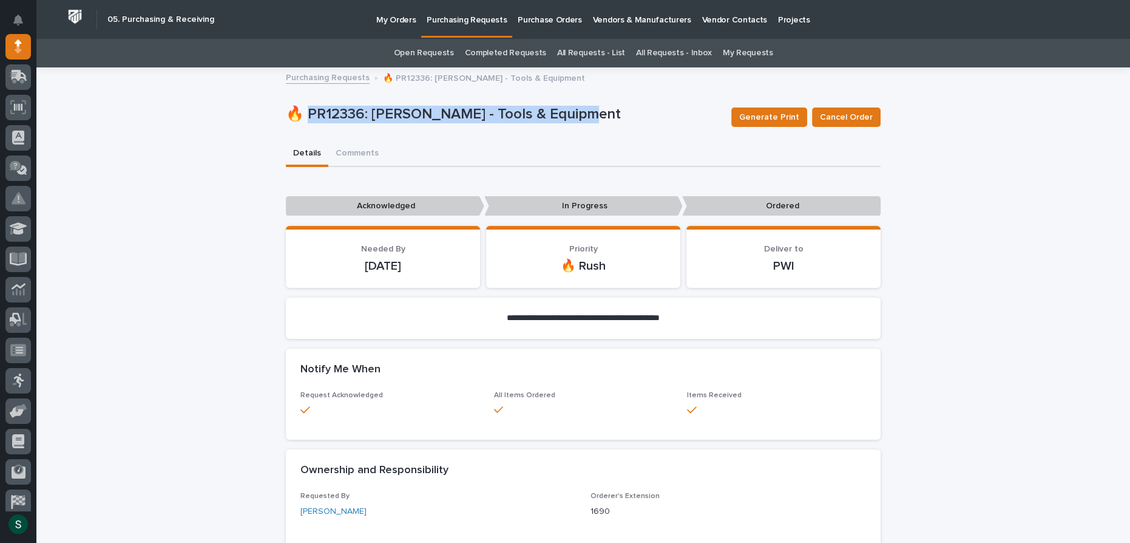
drag, startPoint x: 308, startPoint y: 113, endPoint x: 577, endPoint y: 130, distance: 269.4
click at [577, 130] on div "🔥 PR12336: [PERSON_NAME] - Tools & Equipment Generate Print Cancel Order" at bounding box center [583, 117] width 595 height 49
copy p "R12336: [PERSON_NAME] - Tools & Equipment"
